Goal: Task Accomplishment & Management: Manage account settings

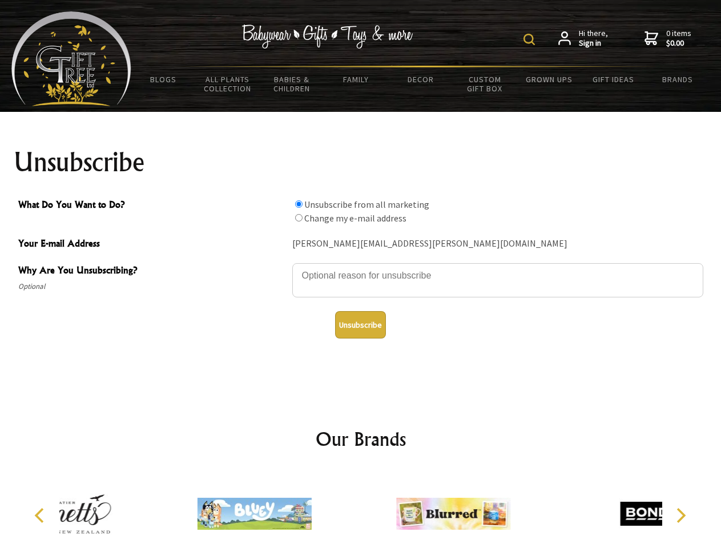
click at [531, 39] on img at bounding box center [528, 39] width 11 height 11
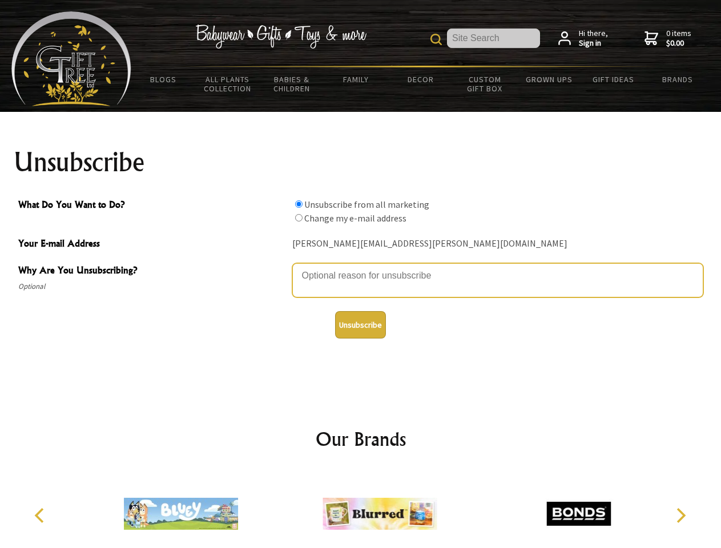
click at [361, 267] on textarea "Why Are You Unsubscribing?" at bounding box center [497, 280] width 411 height 34
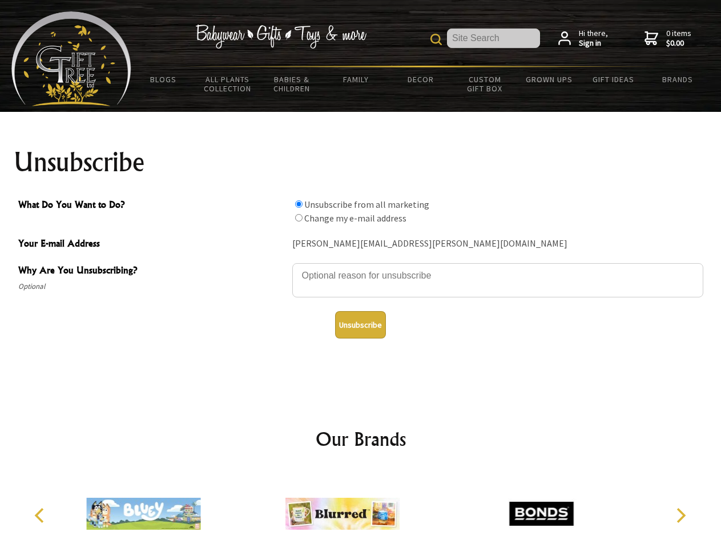
click at [298, 204] on input "What Do You Want to Do?" at bounding box center [298, 203] width 7 height 7
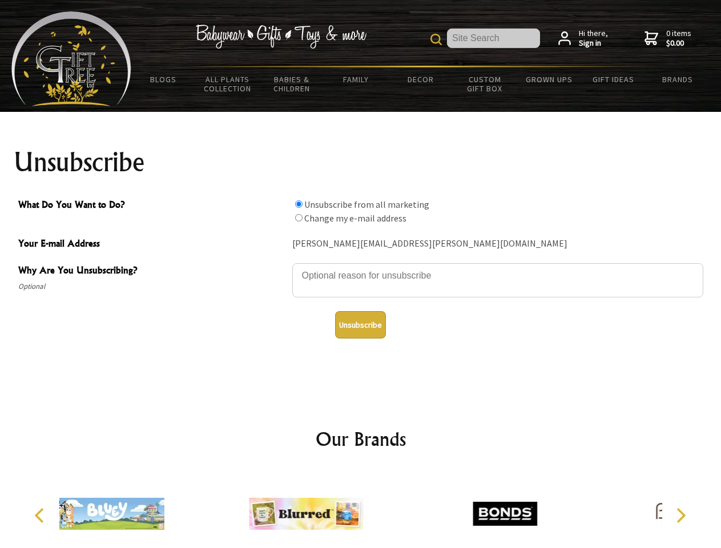
click at [298, 217] on input "What Do You Want to Do?" at bounding box center [298, 217] width 7 height 7
radio input "true"
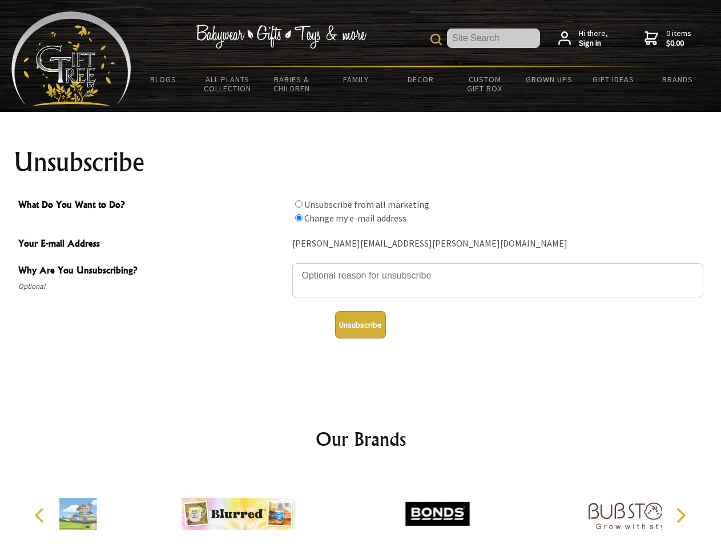
click at [360, 325] on button "Unsubscribe" at bounding box center [360, 324] width 51 height 27
click at [361, 509] on div at bounding box center [437, 515] width 199 height 89
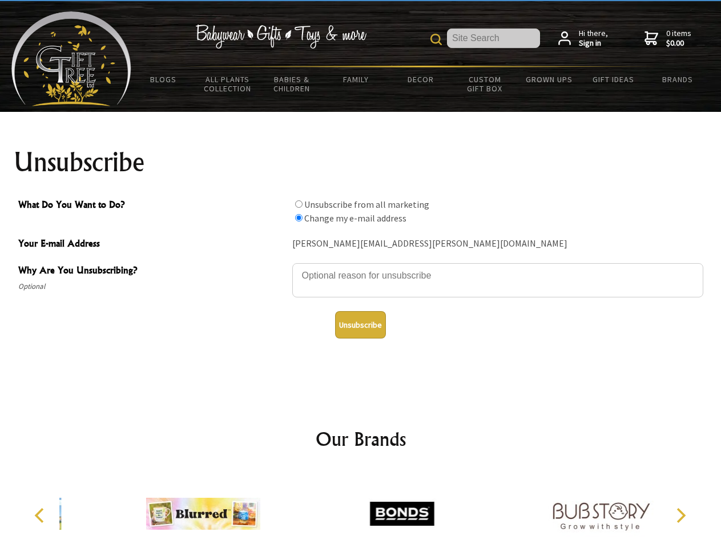
click at [41, 515] on icon "Previous" at bounding box center [40, 515] width 15 height 15
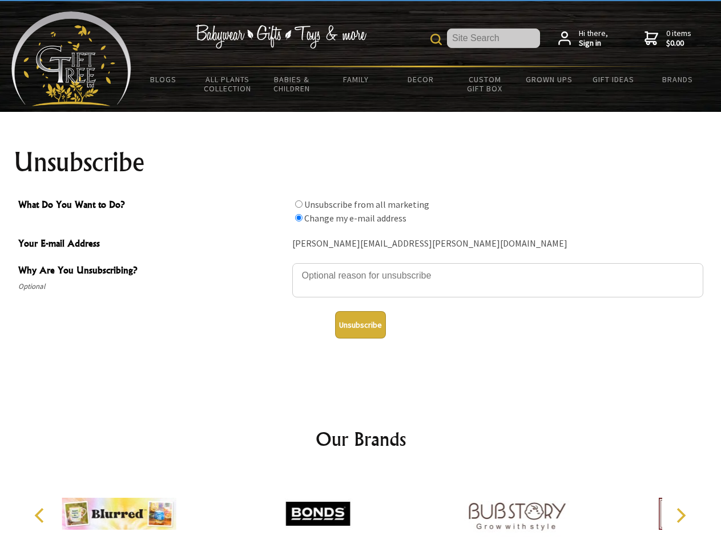
click at [680, 515] on icon "Next" at bounding box center [679, 515] width 15 height 15
